Goal: Task Accomplishment & Management: Complete application form

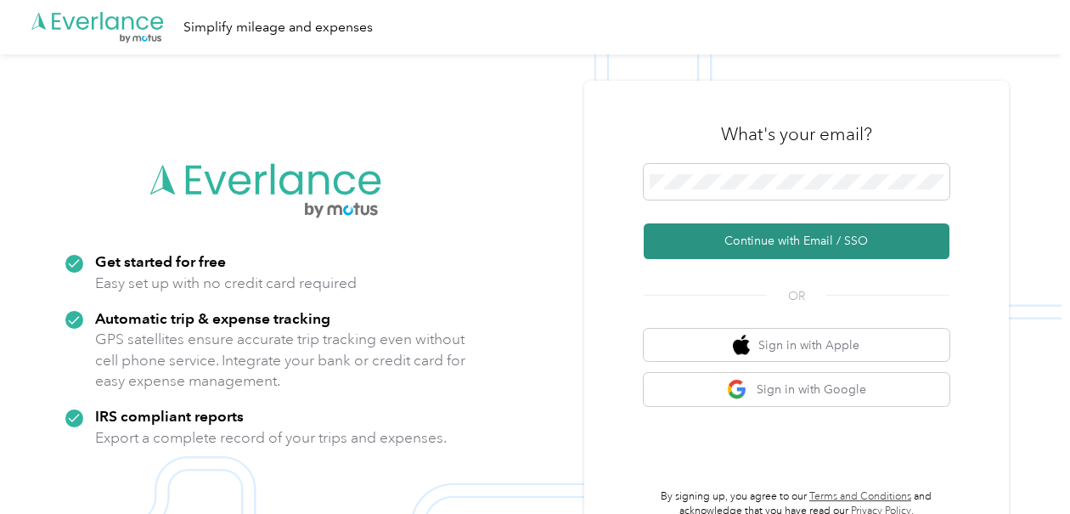
click at [803, 247] on button "Continue with Email / SSO" at bounding box center [797, 241] width 306 height 36
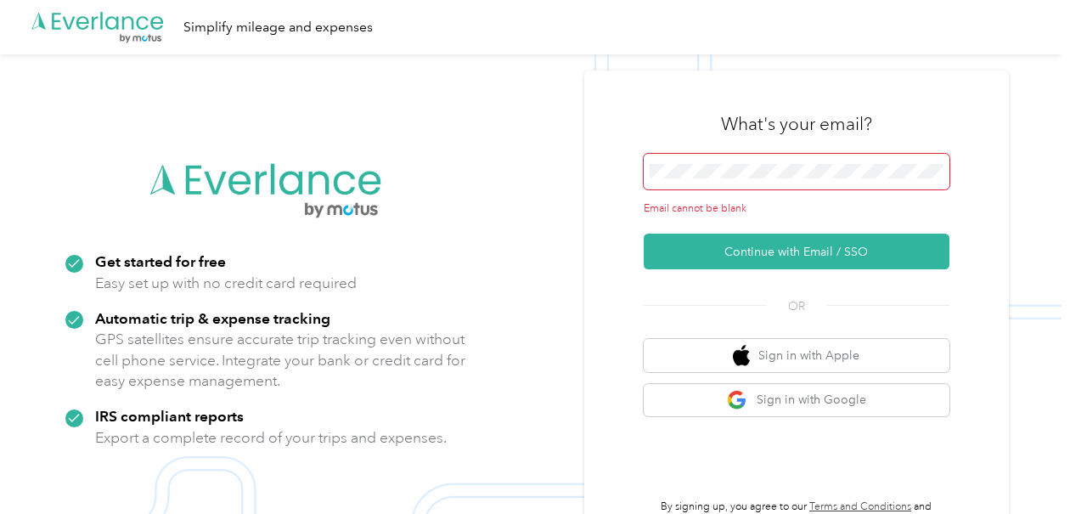
click at [759, 159] on span at bounding box center [797, 172] width 306 height 36
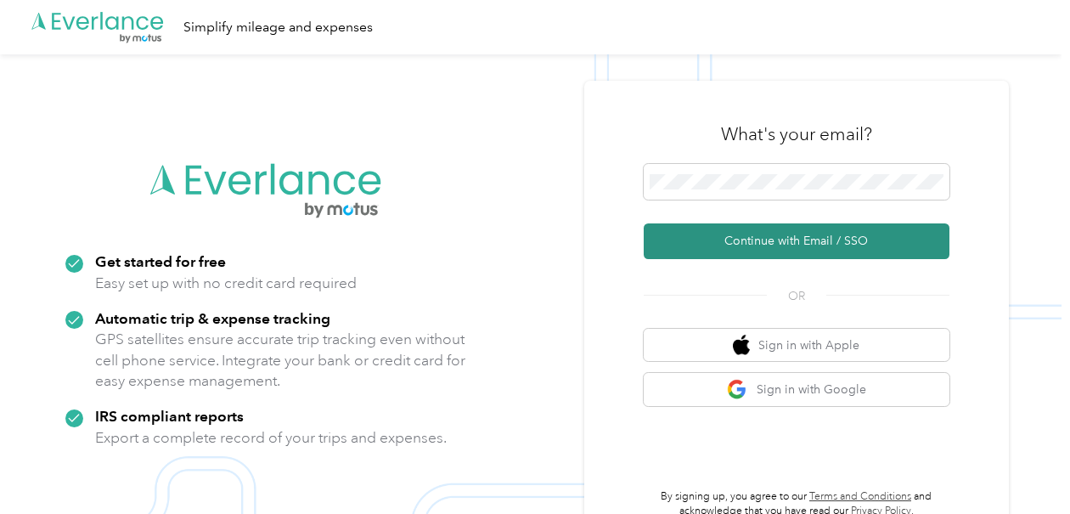
click at [784, 243] on button "Continue with Email / SSO" at bounding box center [797, 241] width 306 height 36
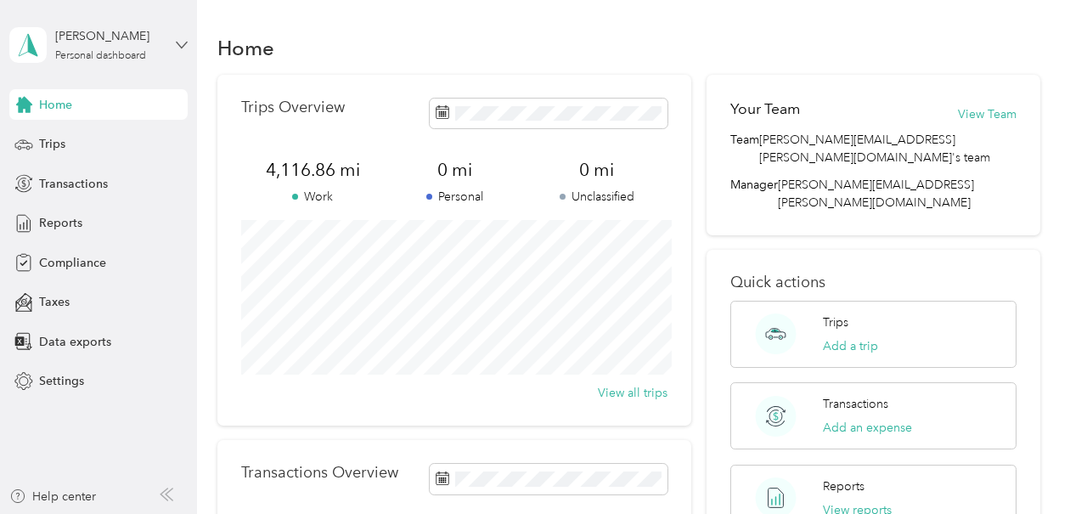
click at [179, 44] on icon at bounding box center [182, 45] width 10 height 6
click at [116, 268] on div "Compliance" at bounding box center [98, 262] width 178 height 31
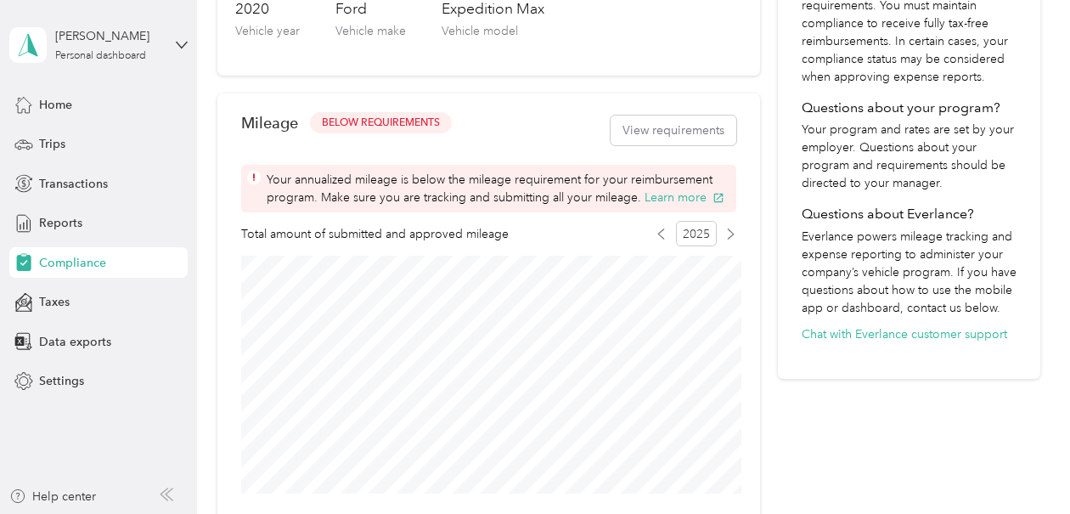
scroll to position [504, 0]
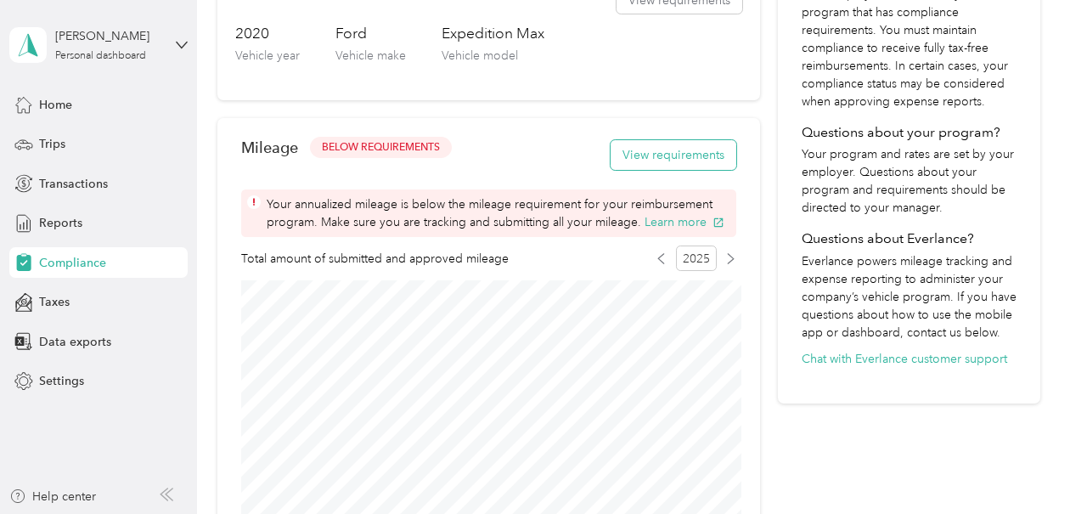
click at [677, 165] on button "View requirements" at bounding box center [674, 155] width 126 height 30
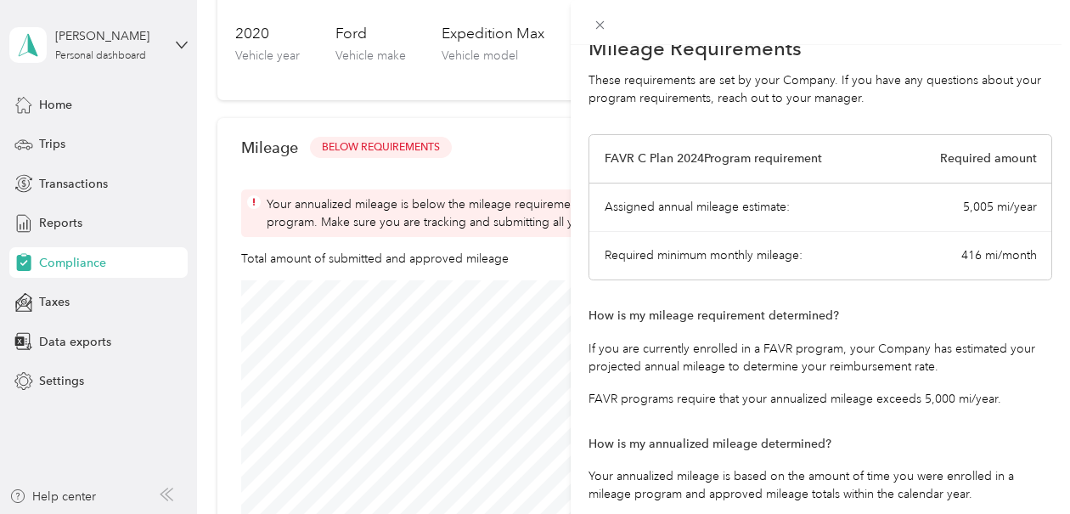
scroll to position [0, 0]
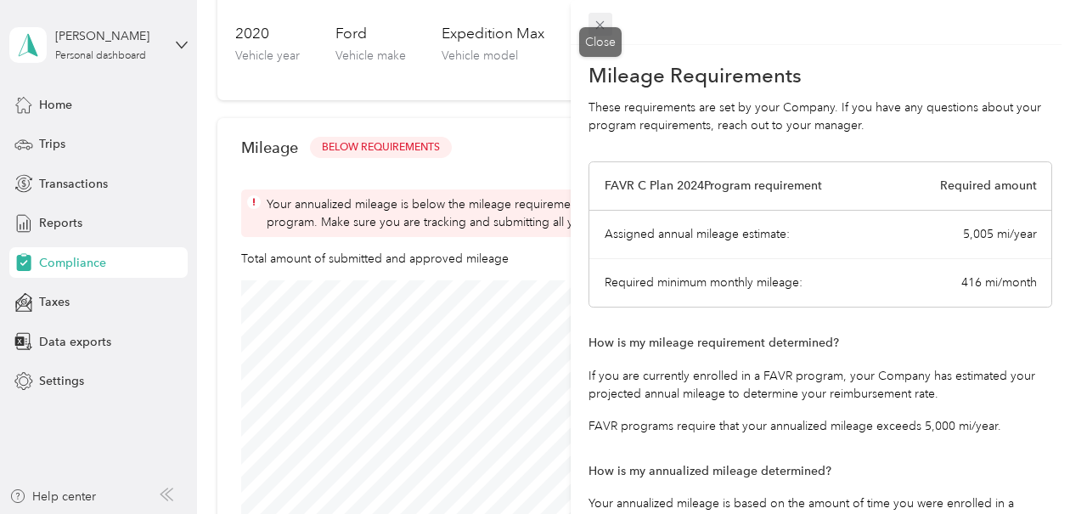
click at [603, 30] on icon at bounding box center [600, 25] width 14 height 14
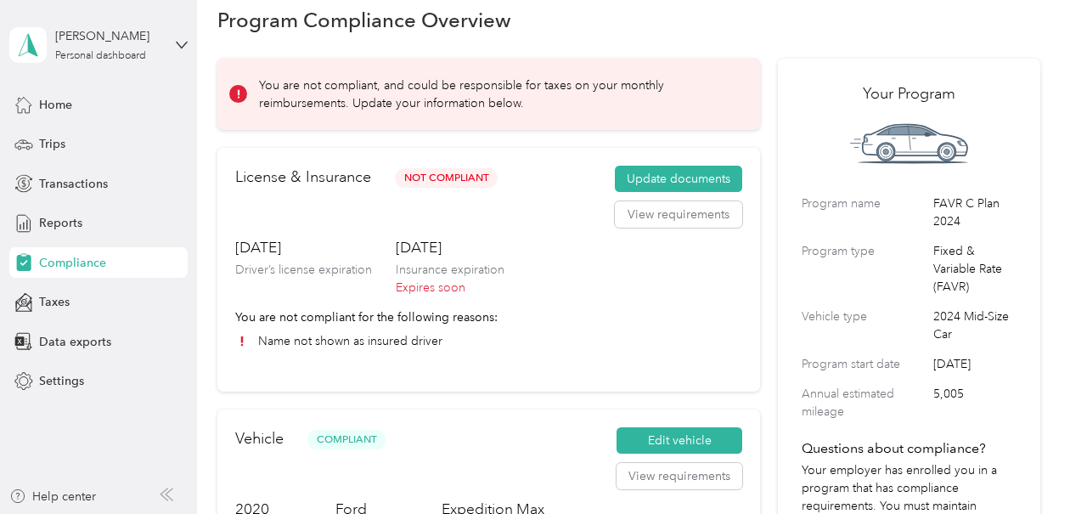
scroll to position [27, 0]
click at [673, 184] on button "Update documents" at bounding box center [678, 179] width 127 height 27
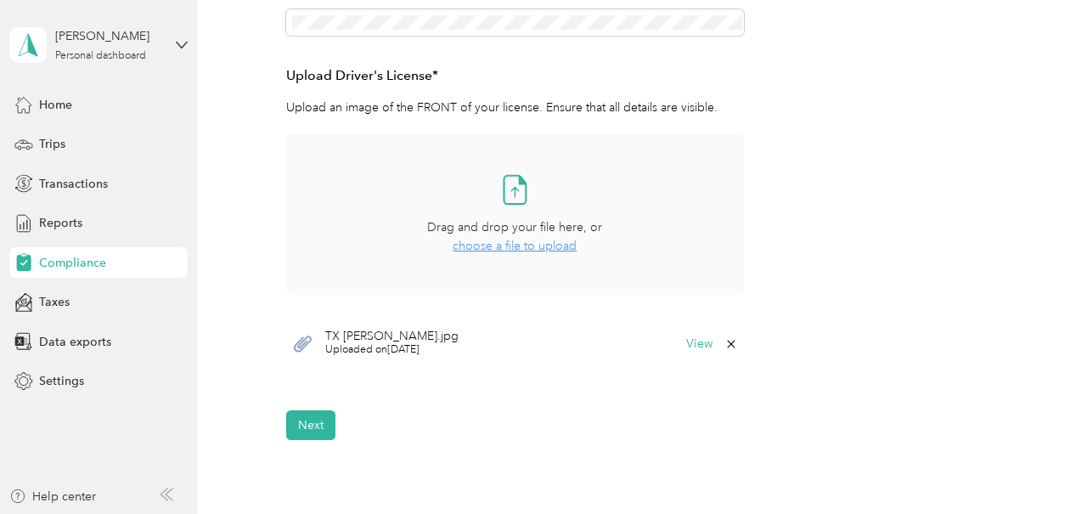
scroll to position [430, 0]
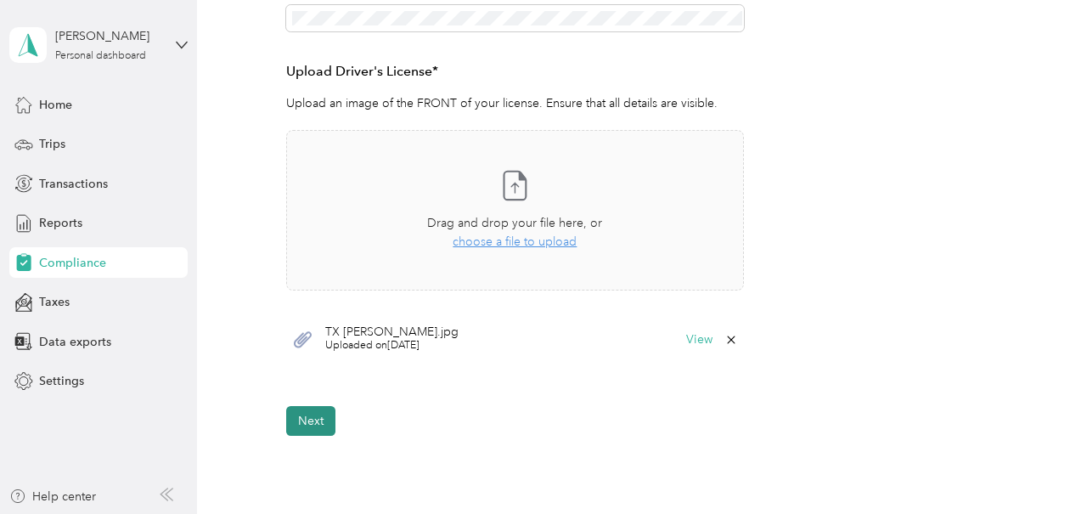
click at [315, 419] on button "Next" at bounding box center [310, 421] width 49 height 30
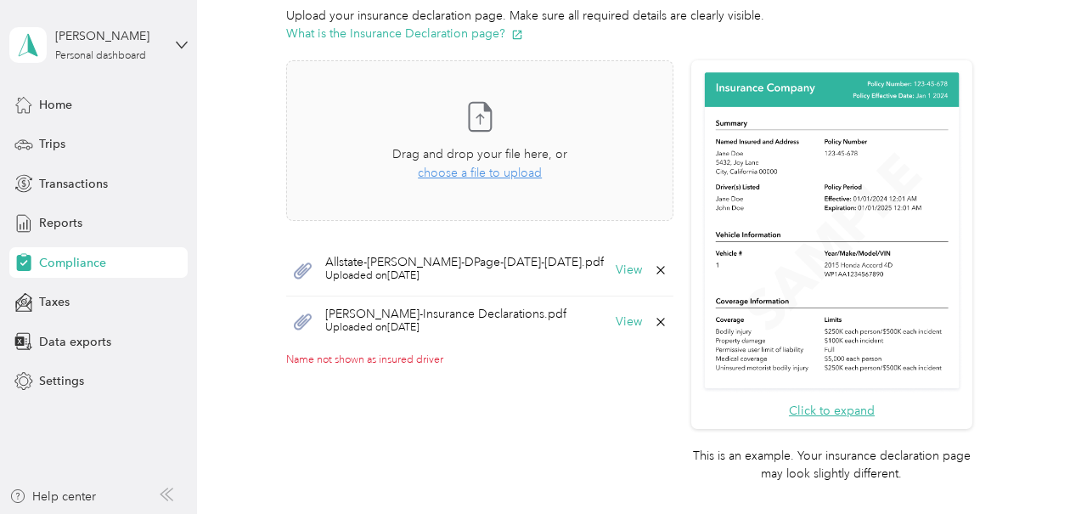
scroll to position [475, 0]
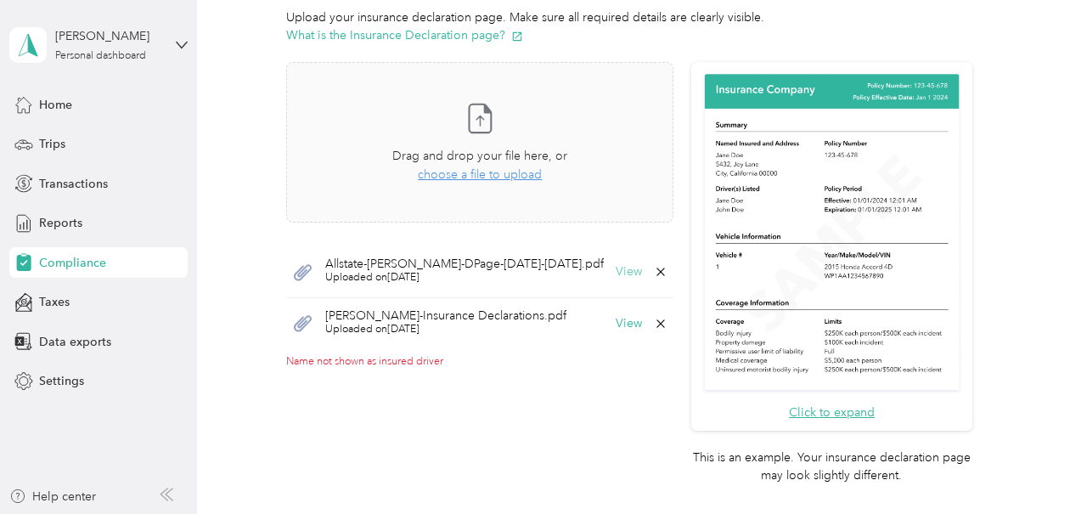
click at [623, 269] on button "View" at bounding box center [629, 272] width 26 height 12
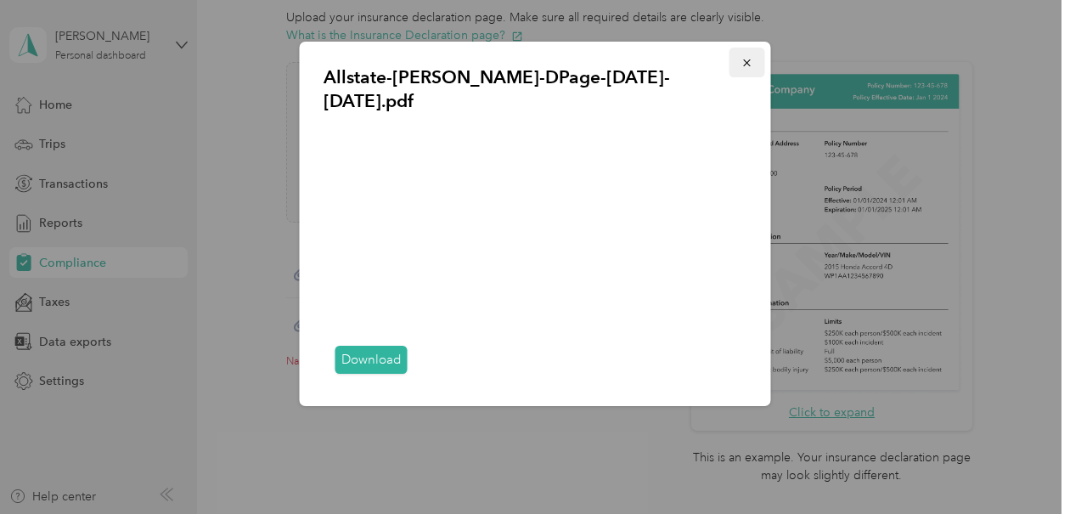
click at [747, 59] on icon "button" at bounding box center [747, 63] width 12 height 12
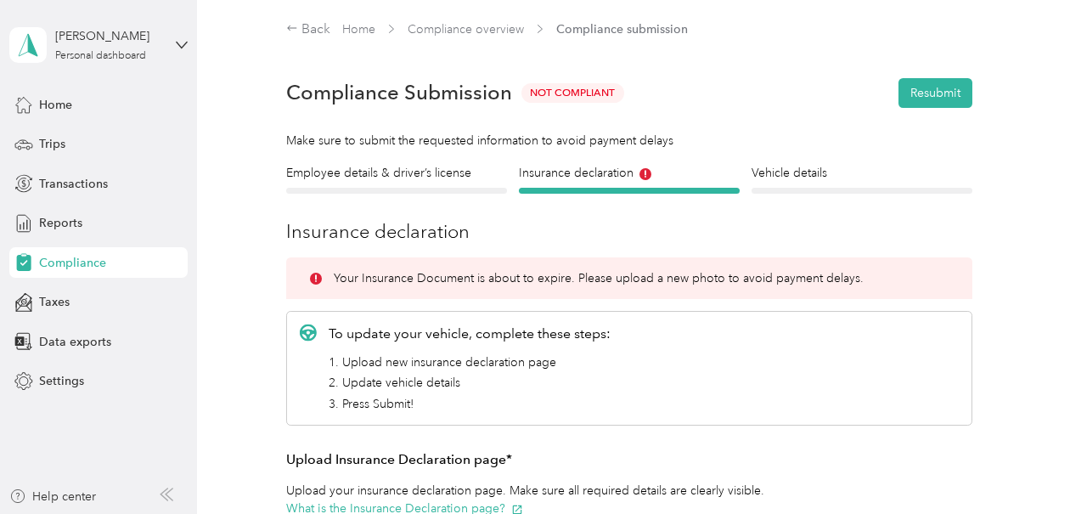
scroll to position [0, 0]
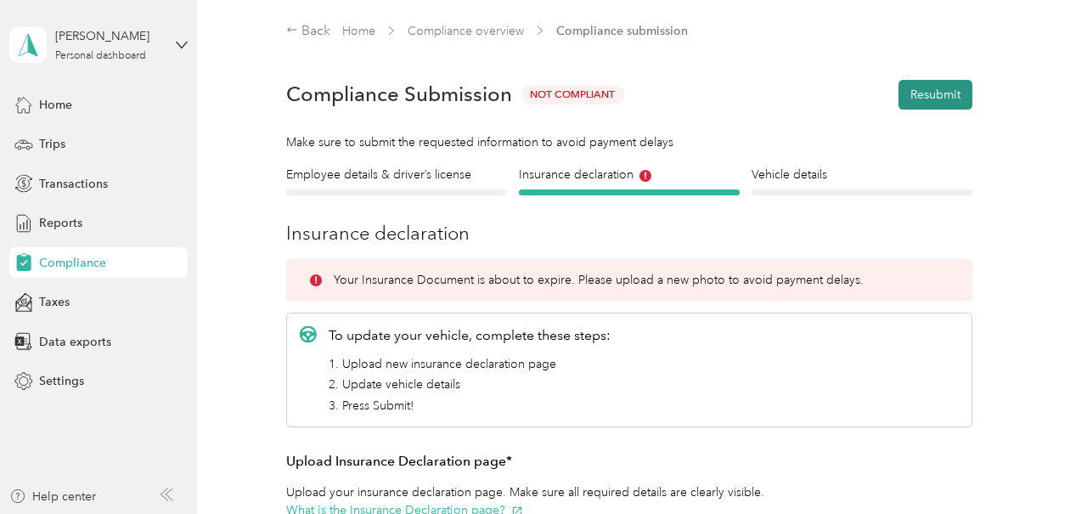
click at [966, 89] on button "Resubmit" at bounding box center [935, 95] width 74 height 30
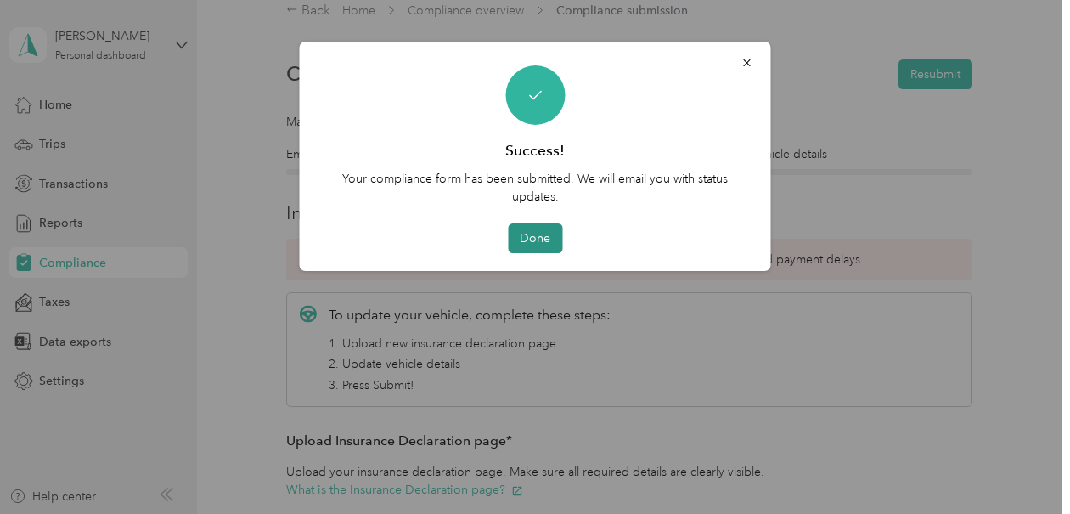
click at [543, 239] on button "Done" at bounding box center [535, 238] width 54 height 30
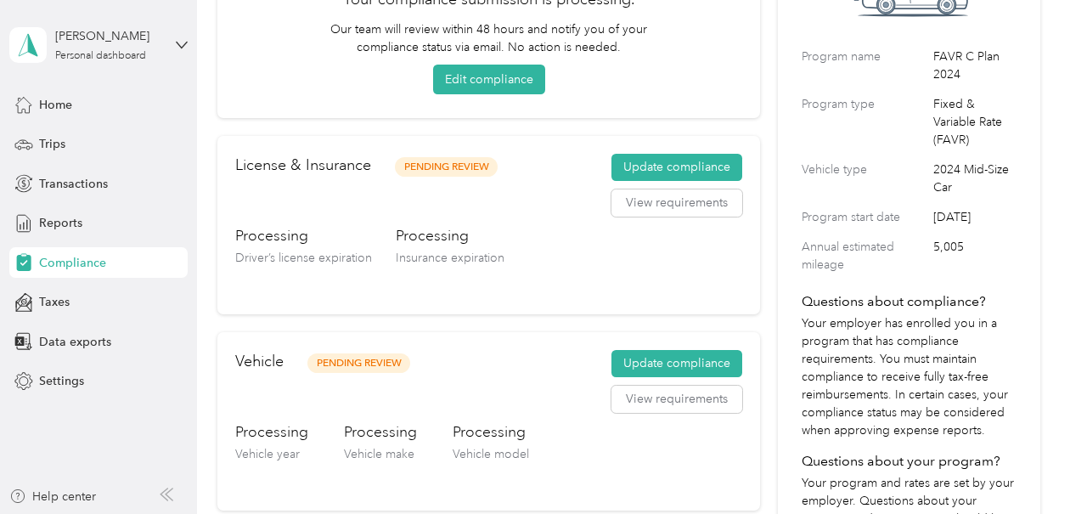
scroll to position [185, 0]
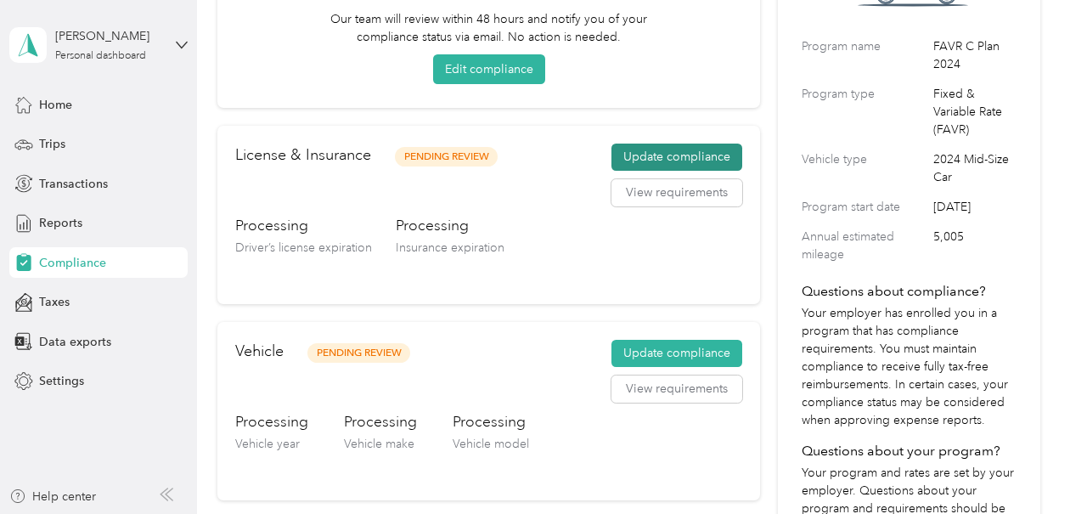
click at [649, 166] on button "Update compliance" at bounding box center [676, 157] width 131 height 27
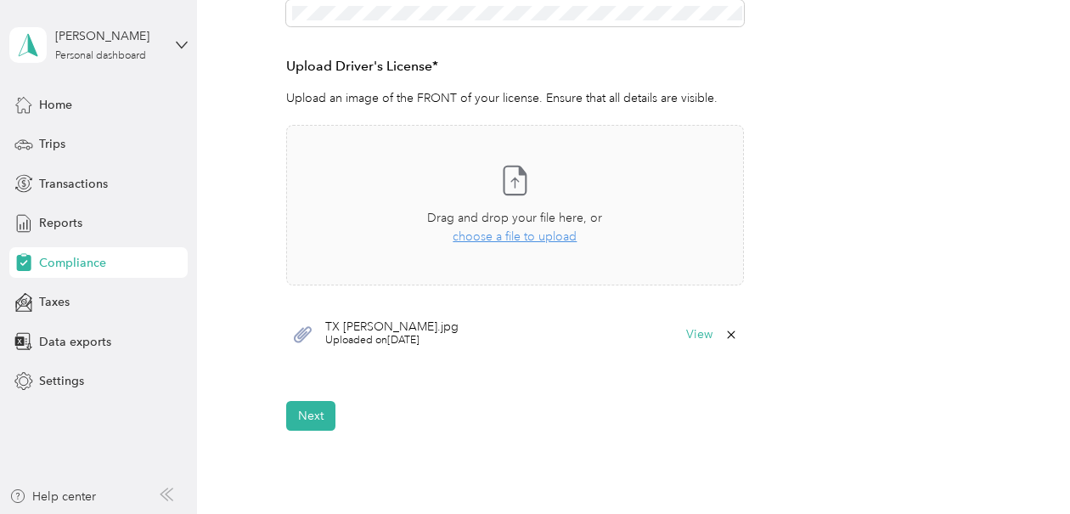
scroll to position [442, 0]
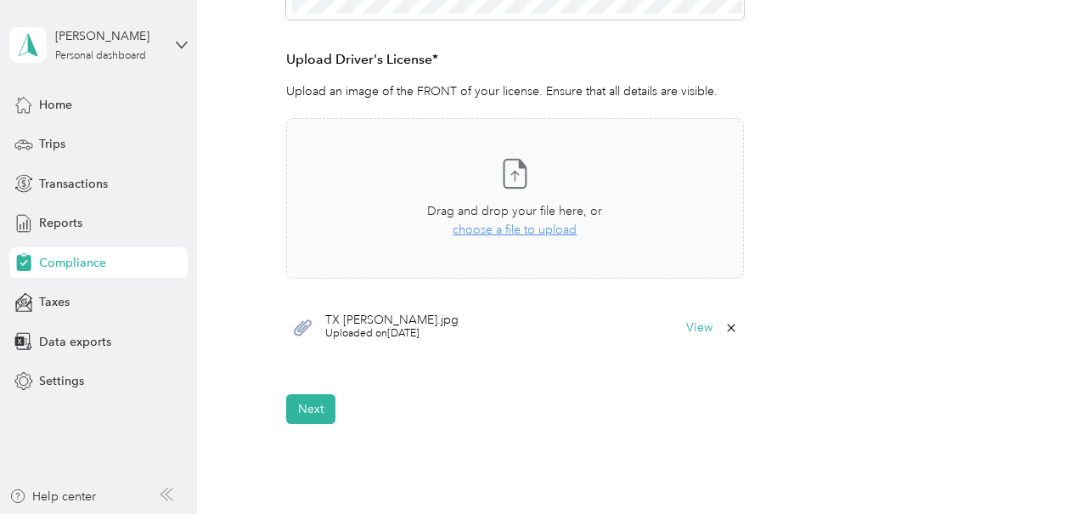
click at [690, 321] on div "TX DL Ewing.jpg Uploaded on 9/24/2025 View" at bounding box center [514, 327] width 457 height 51
click at [699, 324] on button "View" at bounding box center [699, 328] width 26 height 12
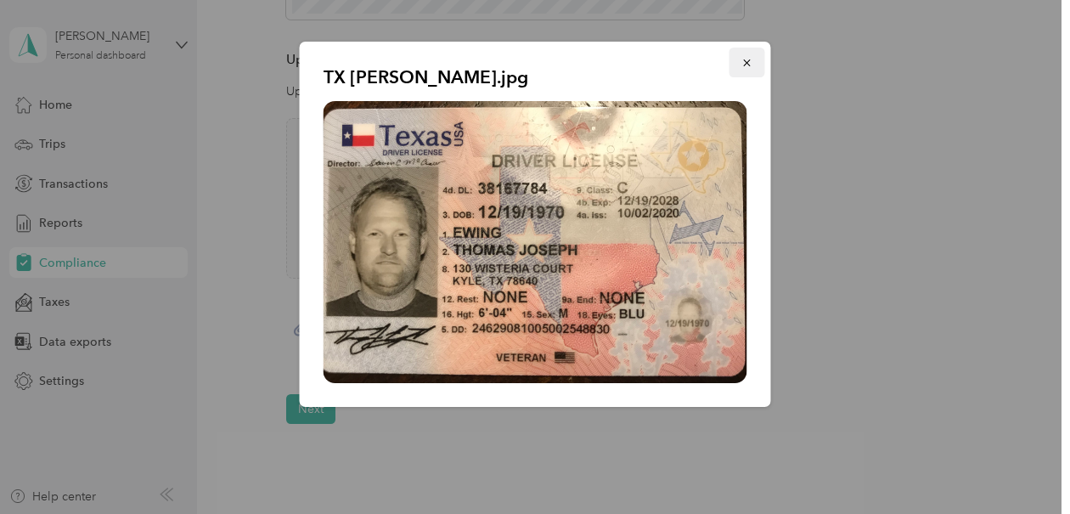
click at [745, 63] on icon "button" at bounding box center [747, 63] width 12 height 12
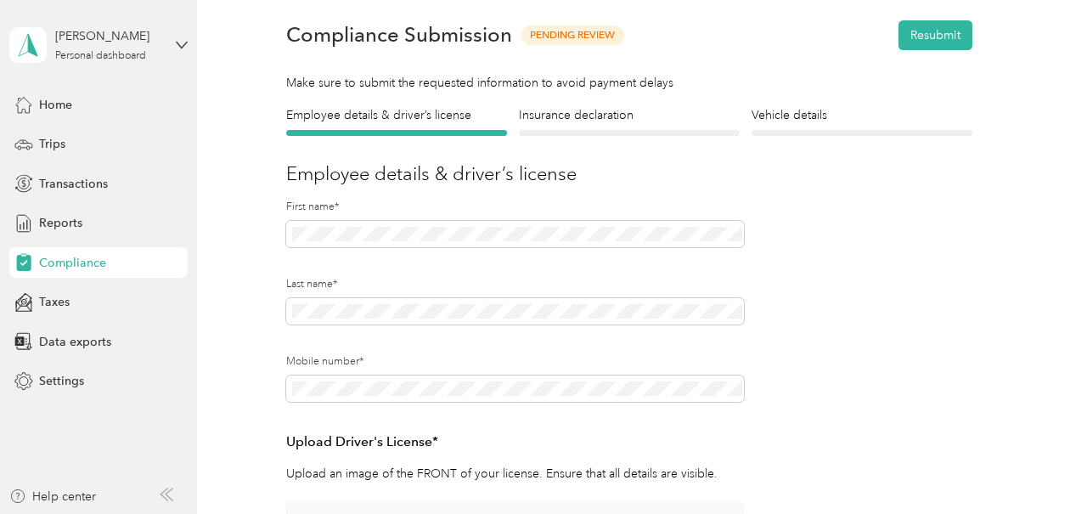
scroll to position [0, 0]
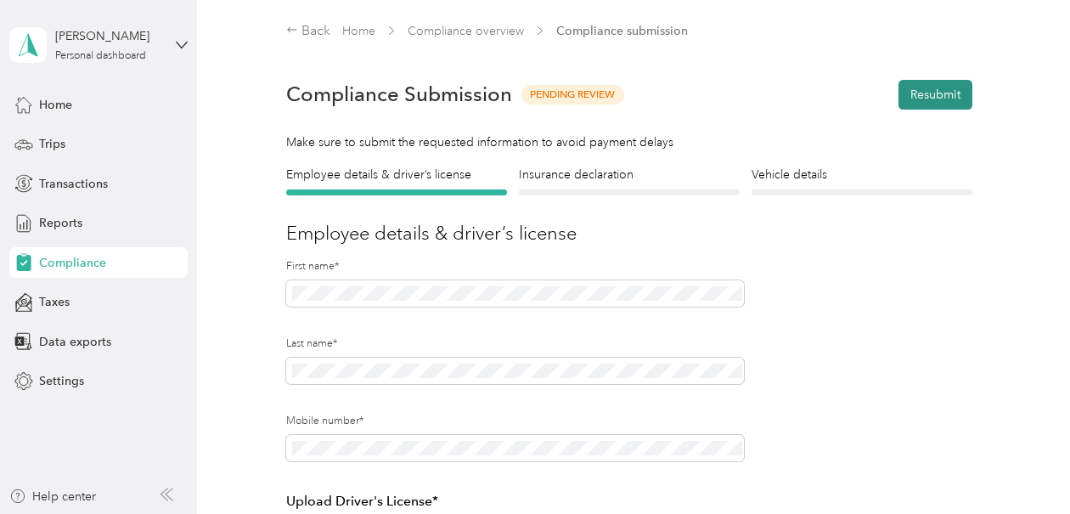
click at [930, 102] on button "Resubmit" at bounding box center [935, 95] width 74 height 30
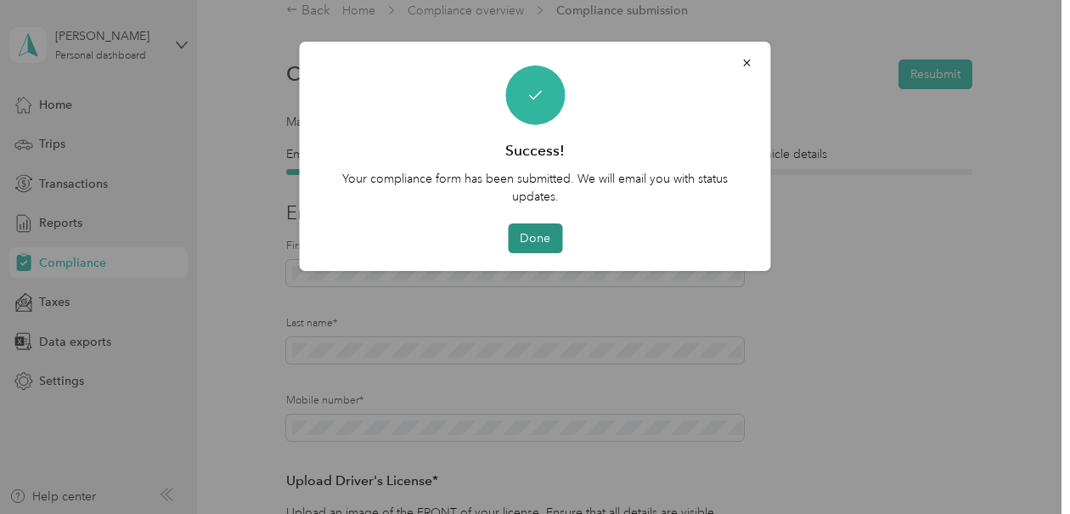
click at [551, 230] on button "Done" at bounding box center [535, 238] width 54 height 30
